Goal: Information Seeking & Learning: Learn about a topic

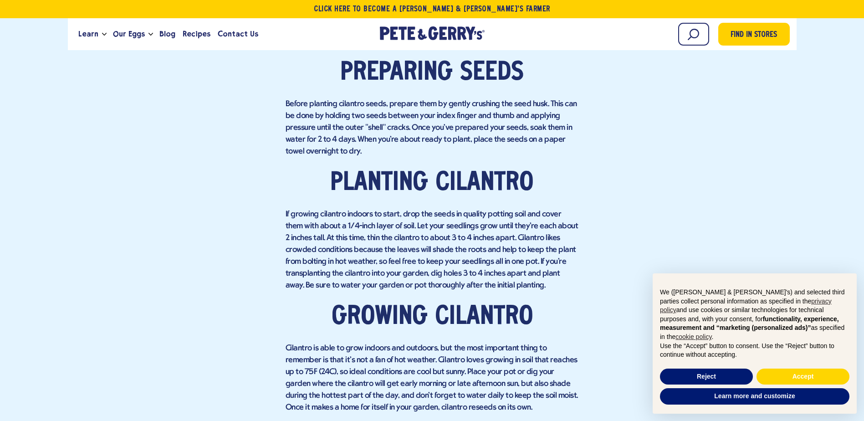
scroll to position [729, 0]
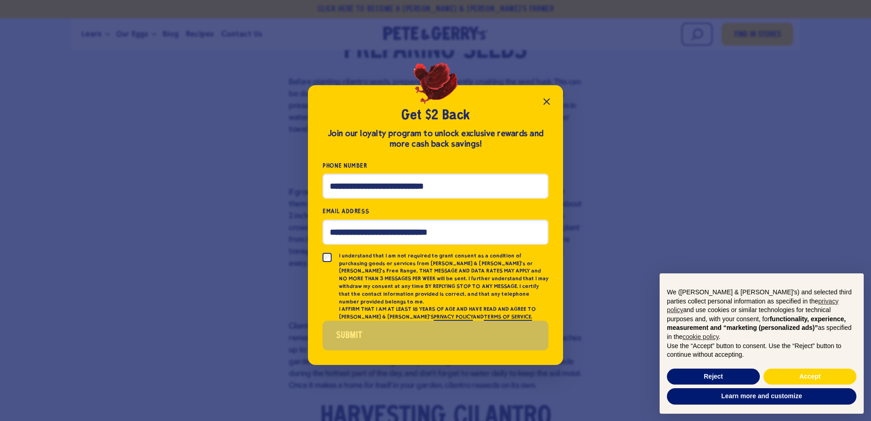
click at [550, 107] on icon "Close popup" at bounding box center [546, 101] width 11 height 11
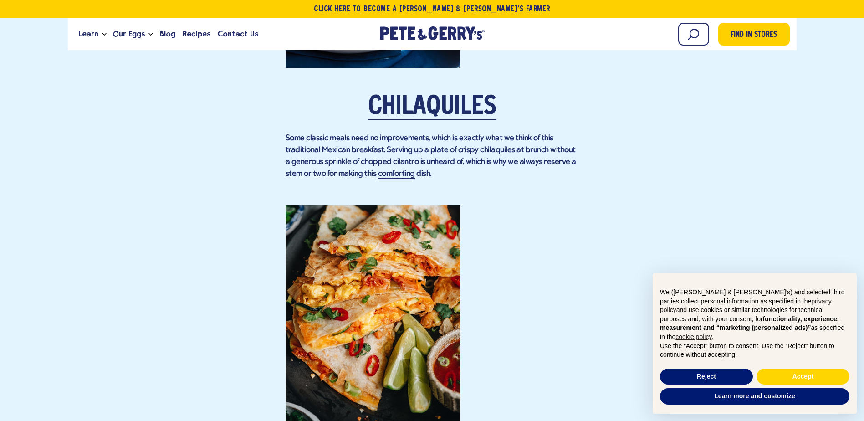
scroll to position [2232, 0]
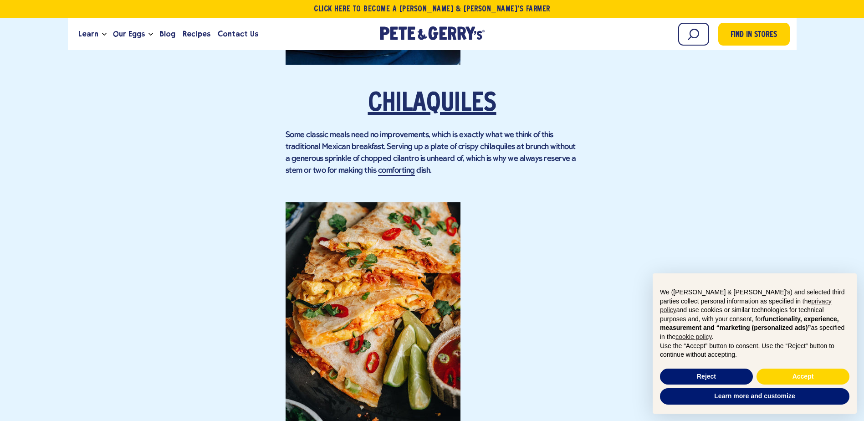
click at [415, 108] on link "Chilaquiles" at bounding box center [432, 105] width 128 height 26
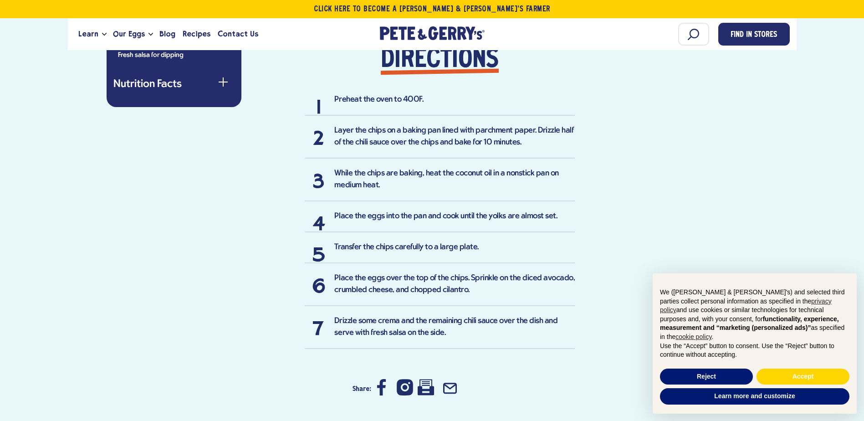
scroll to position [638, 0]
